Goal: Find specific page/section: Find specific page/section

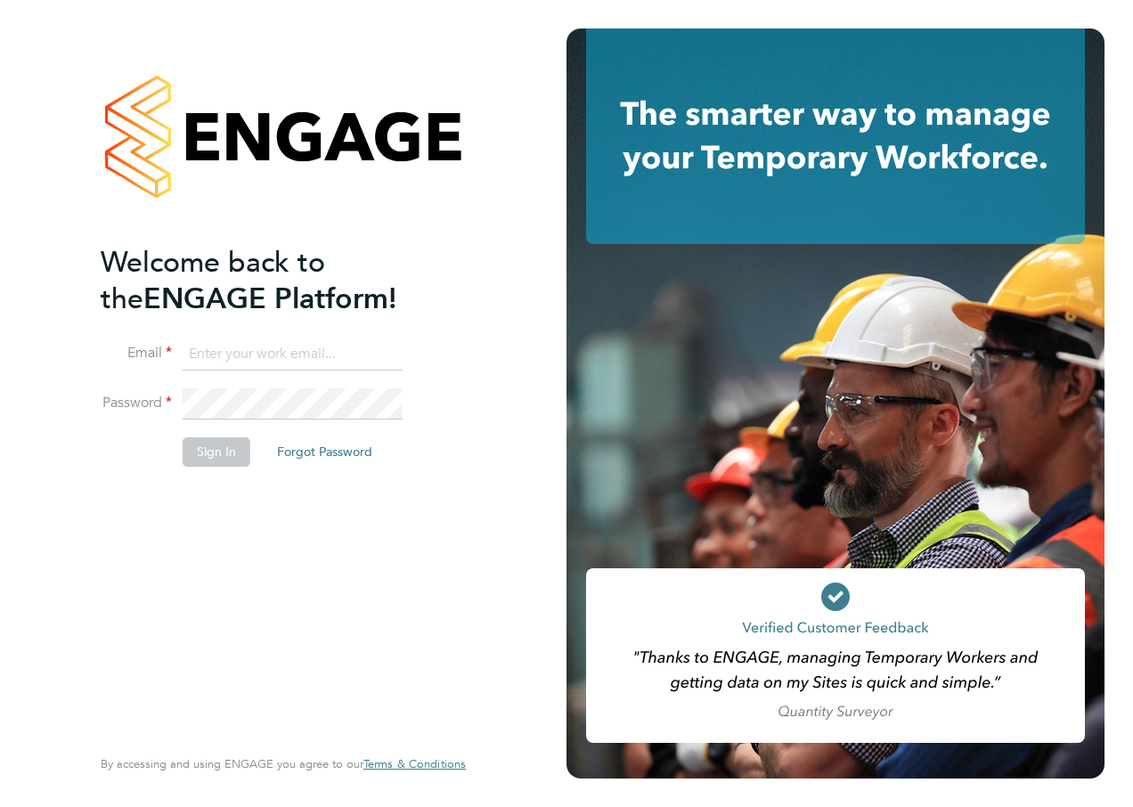
click at [283, 358] on input at bounding box center [293, 355] width 220 height 32
type input "[PERSON_NAME][EMAIL_ADDRESS][PERSON_NAME][PERSON_NAME][DOMAIN_NAME]"
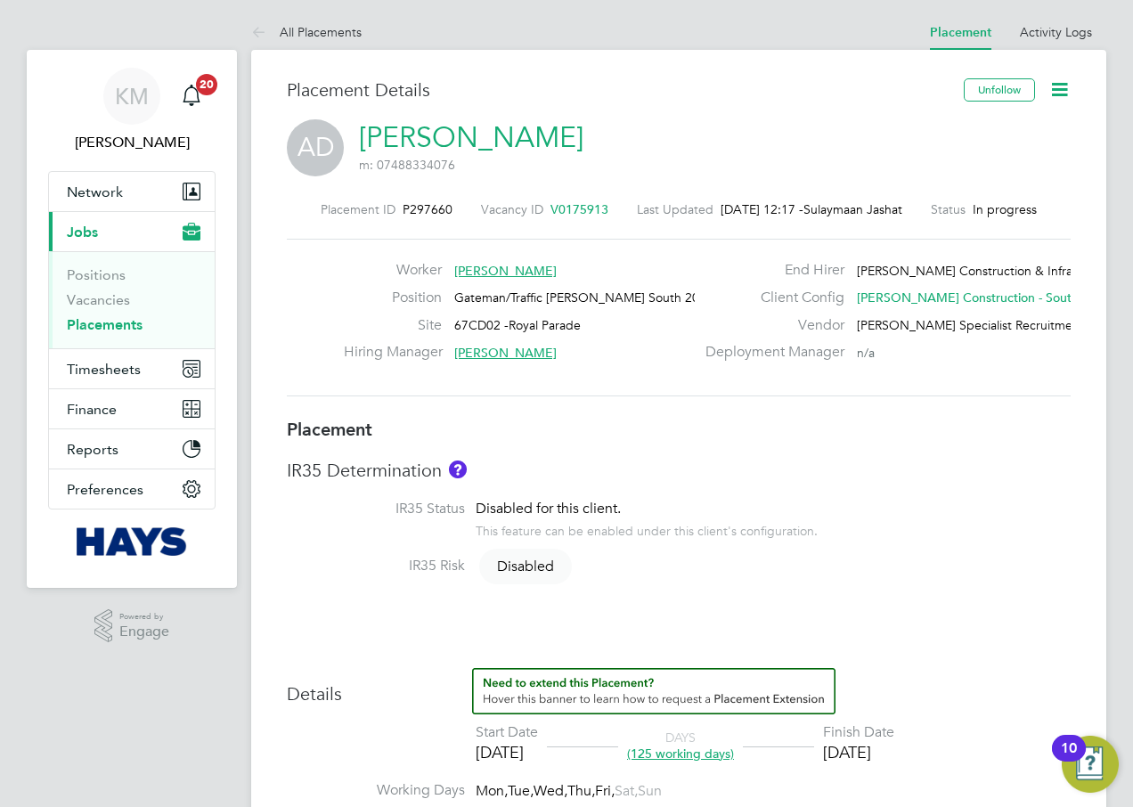
click at [936, 470] on h3 "IR35 Determination" at bounding box center [679, 470] width 784 height 23
click at [1055, 90] on icon at bounding box center [1060, 89] width 22 height 22
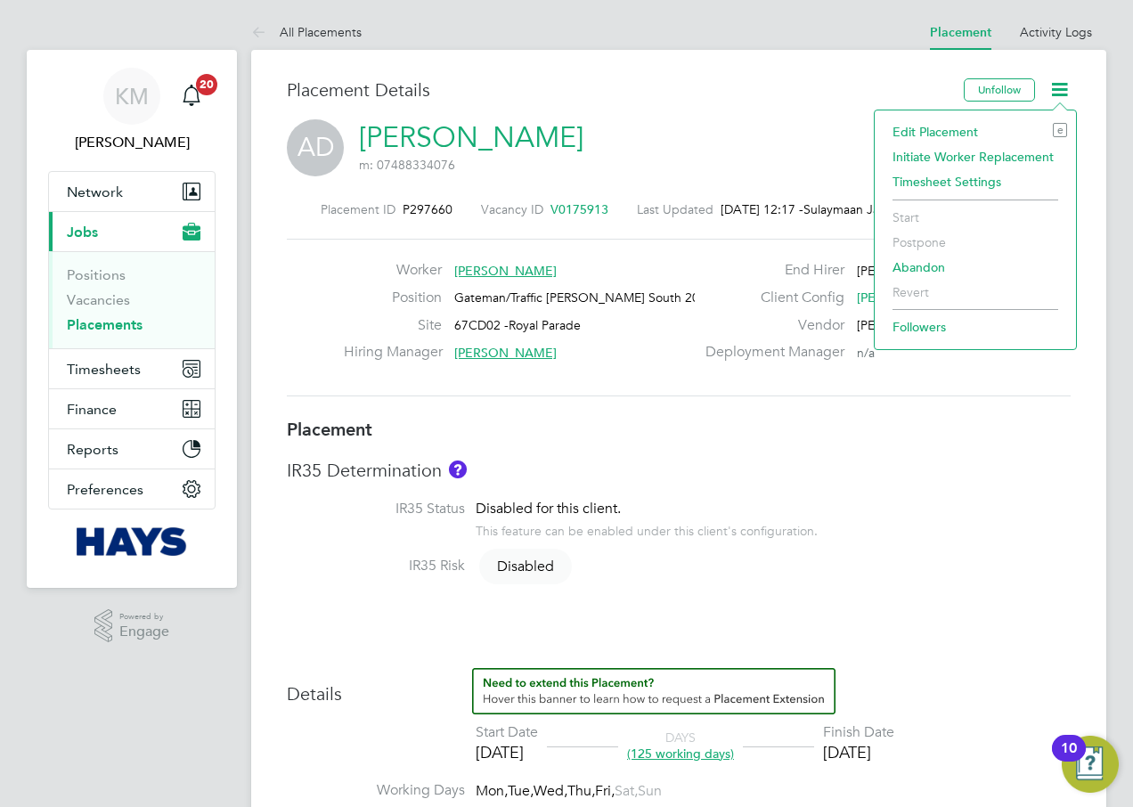
click at [1027, 482] on h3 "IR35 Determination" at bounding box center [679, 470] width 784 height 23
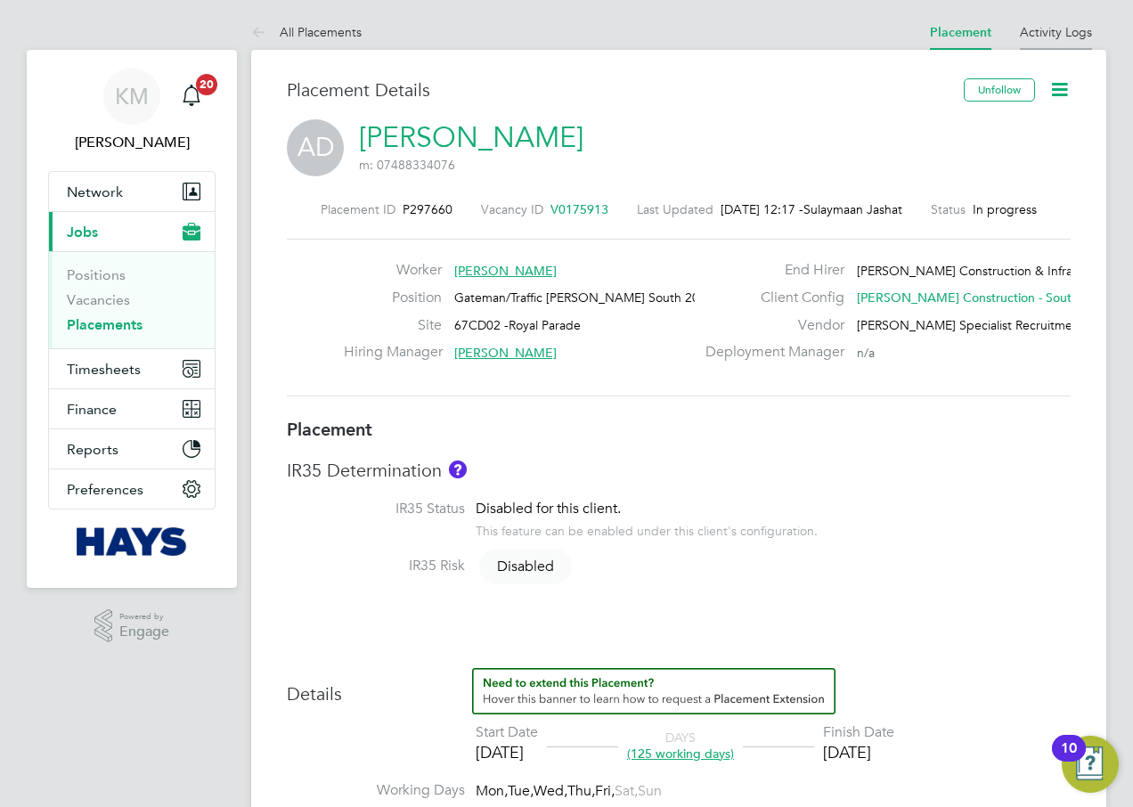
click at [1077, 37] on link "Activity Logs" at bounding box center [1056, 32] width 72 height 16
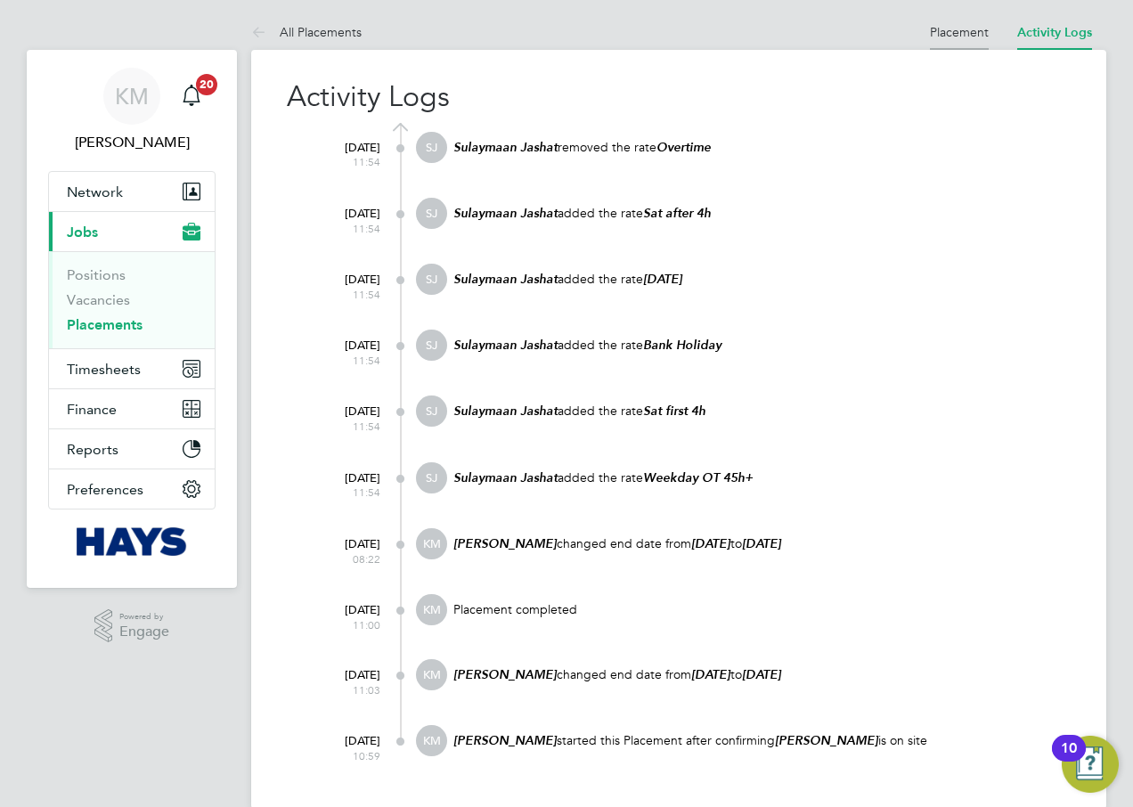
click at [960, 33] on link "Placement" at bounding box center [959, 32] width 59 height 16
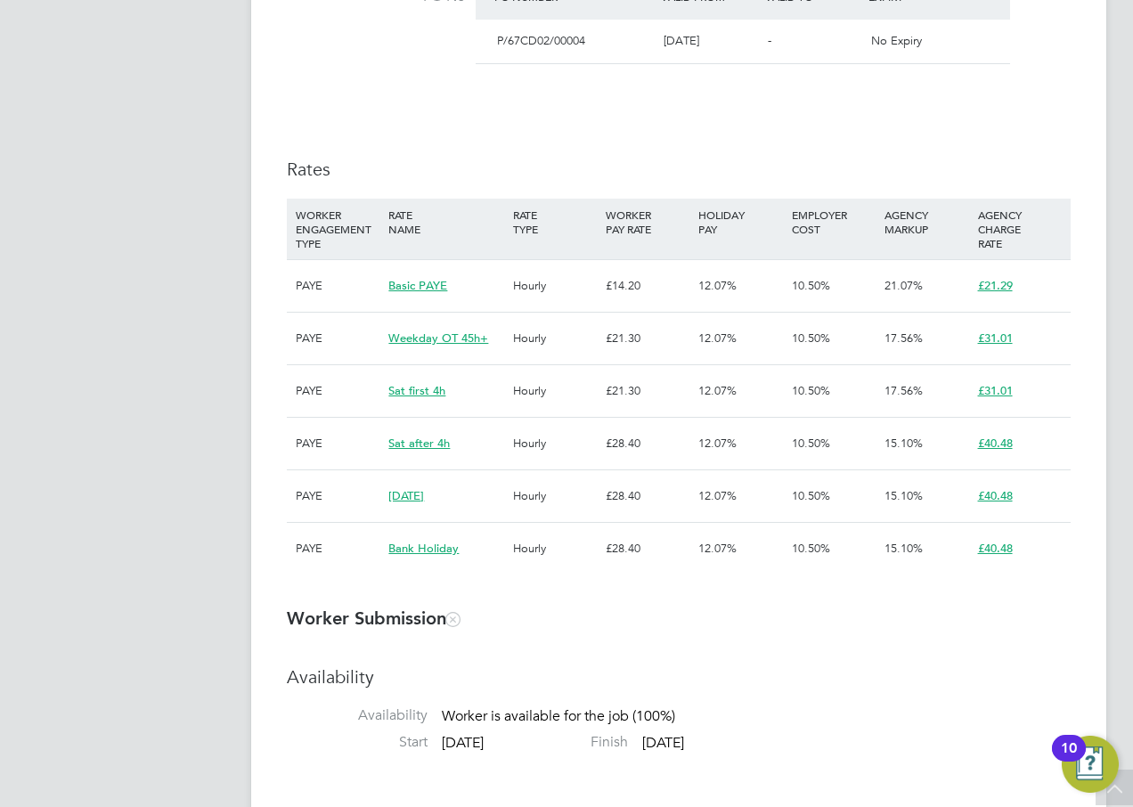
scroll to position [1002, 0]
